Goal: Transaction & Acquisition: Purchase product/service

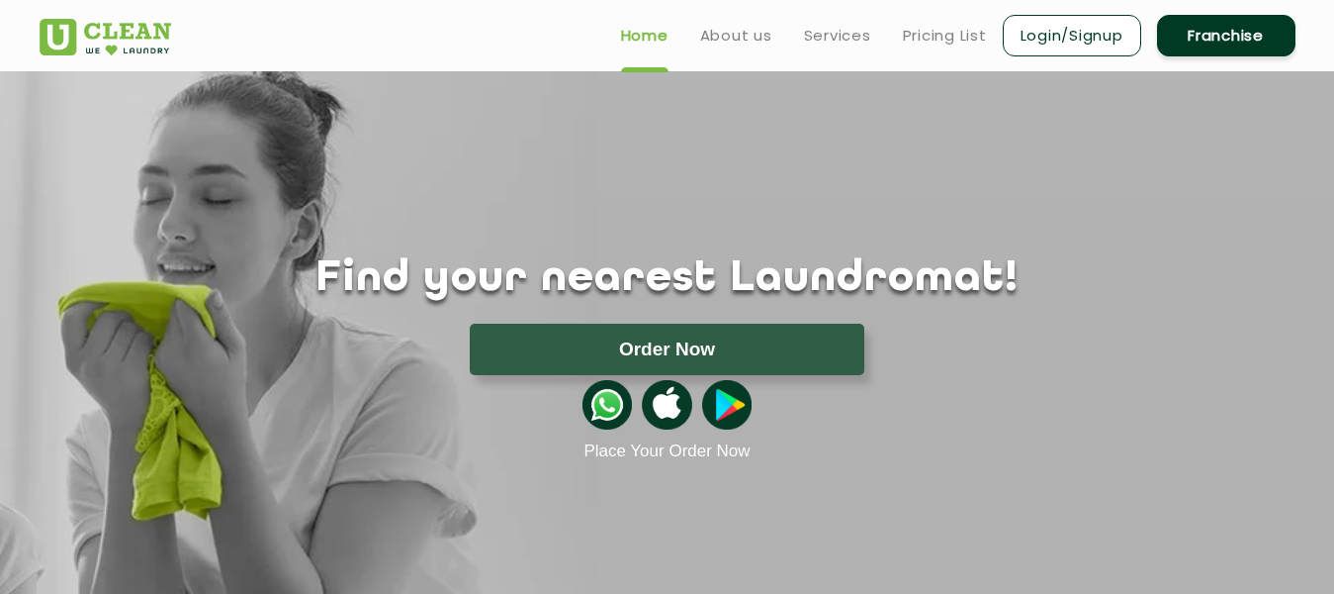
click at [111, 31] on img at bounding box center [106, 37] width 132 height 37
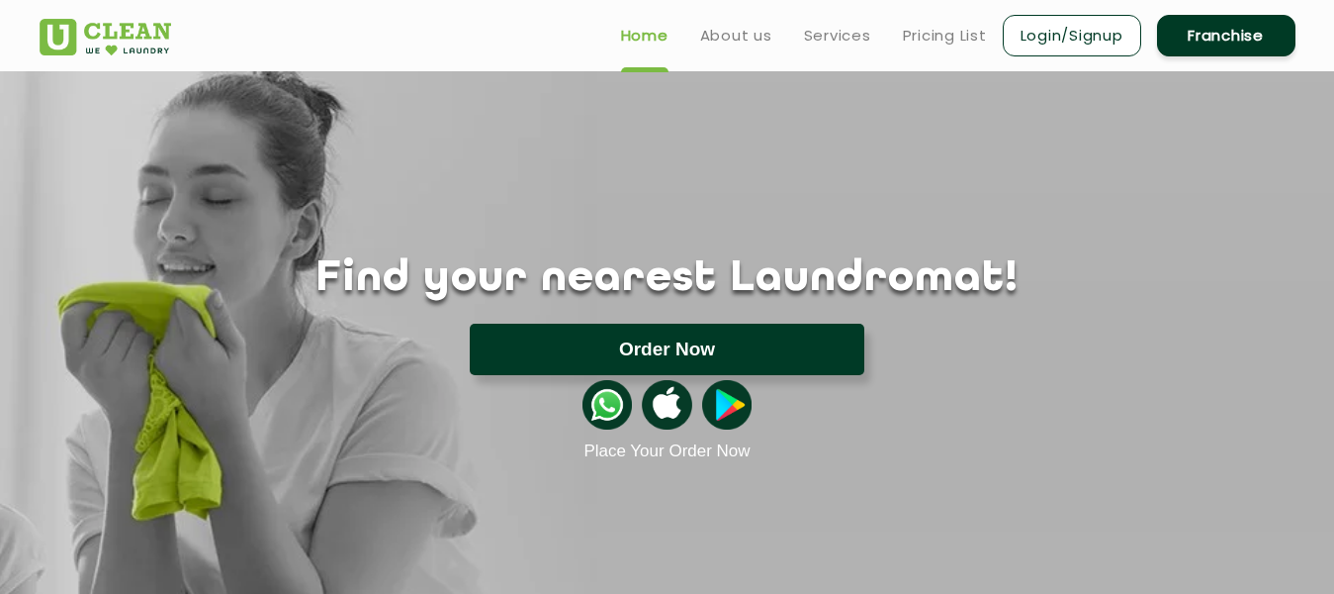
click at [723, 367] on button "Order Now" at bounding box center [667, 348] width 395 height 51
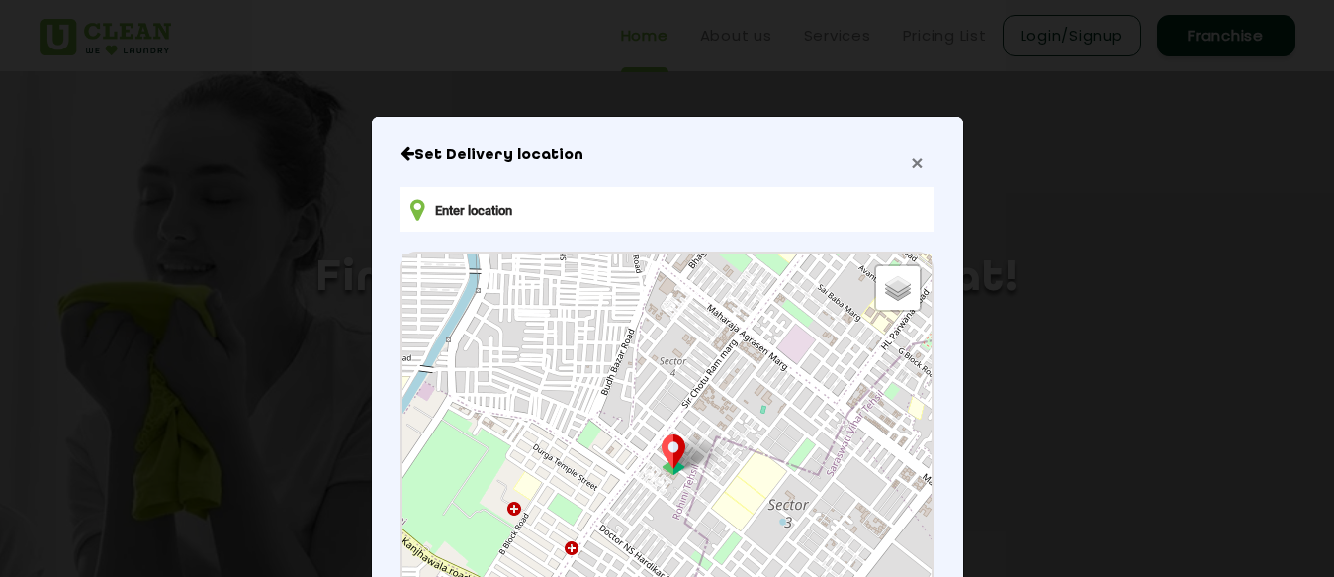
drag, startPoint x: 911, startPoint y: 174, endPoint x: 871, endPoint y: 109, distance: 76.9
click at [911, 172] on span "×" at bounding box center [917, 162] width 12 height 23
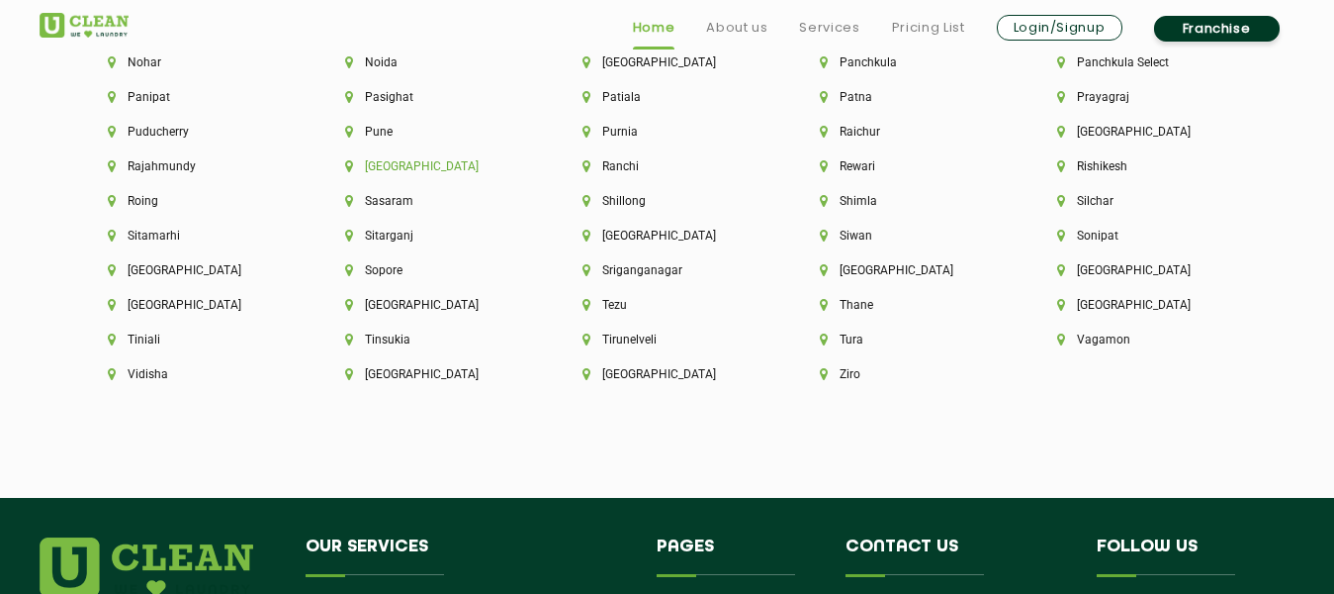
scroll to position [5540, 0]
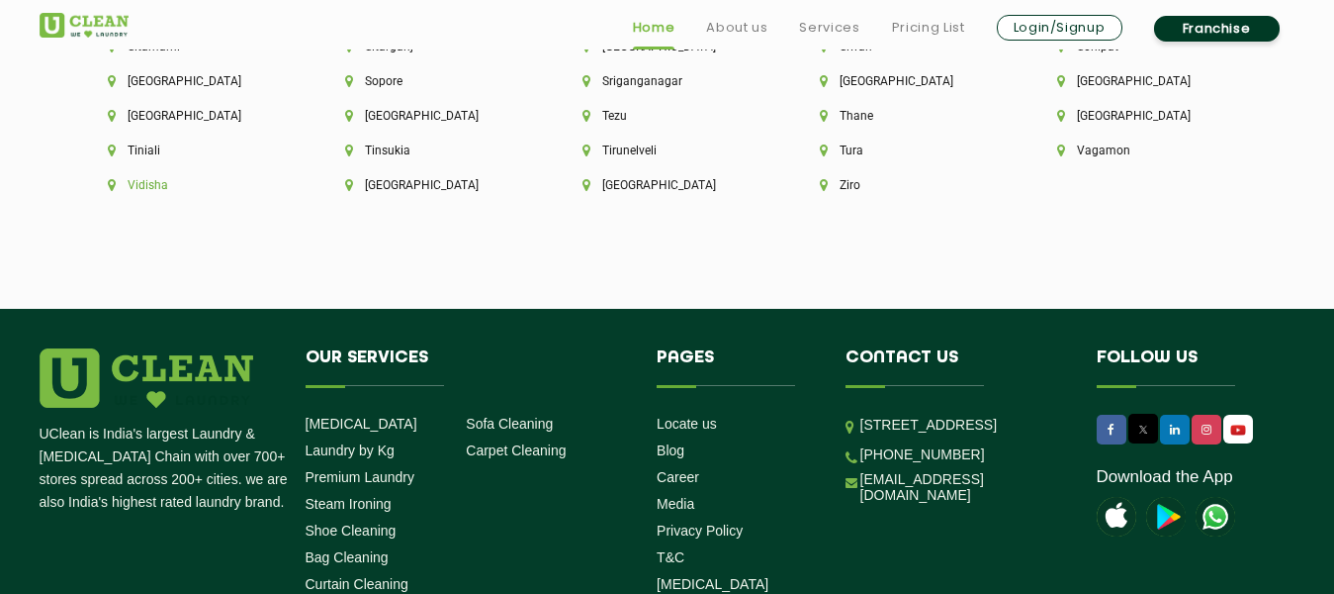
click at [278, 178] on li "Vidisha" at bounding box center [193, 185] width 170 height 14
